Goal: Navigation & Orientation: Find specific page/section

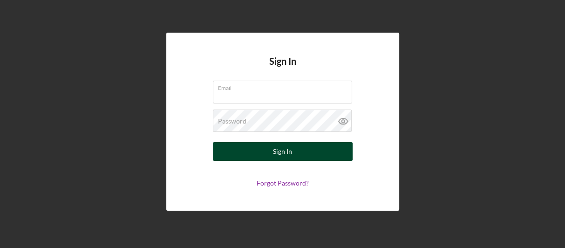
type input "[EMAIL_ADDRESS][DOMAIN_NAME]"
click at [257, 154] on button "Sign In" at bounding box center [283, 151] width 140 height 19
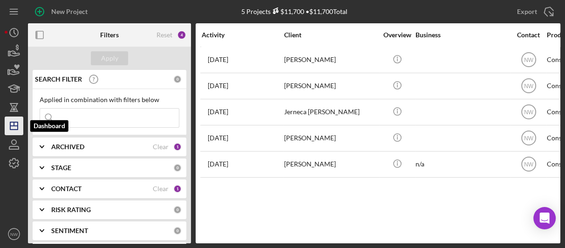
click at [13, 127] on icon "Icon/Dashboard" at bounding box center [13, 125] width 23 height 23
